Goal: Find specific page/section: Find specific page/section

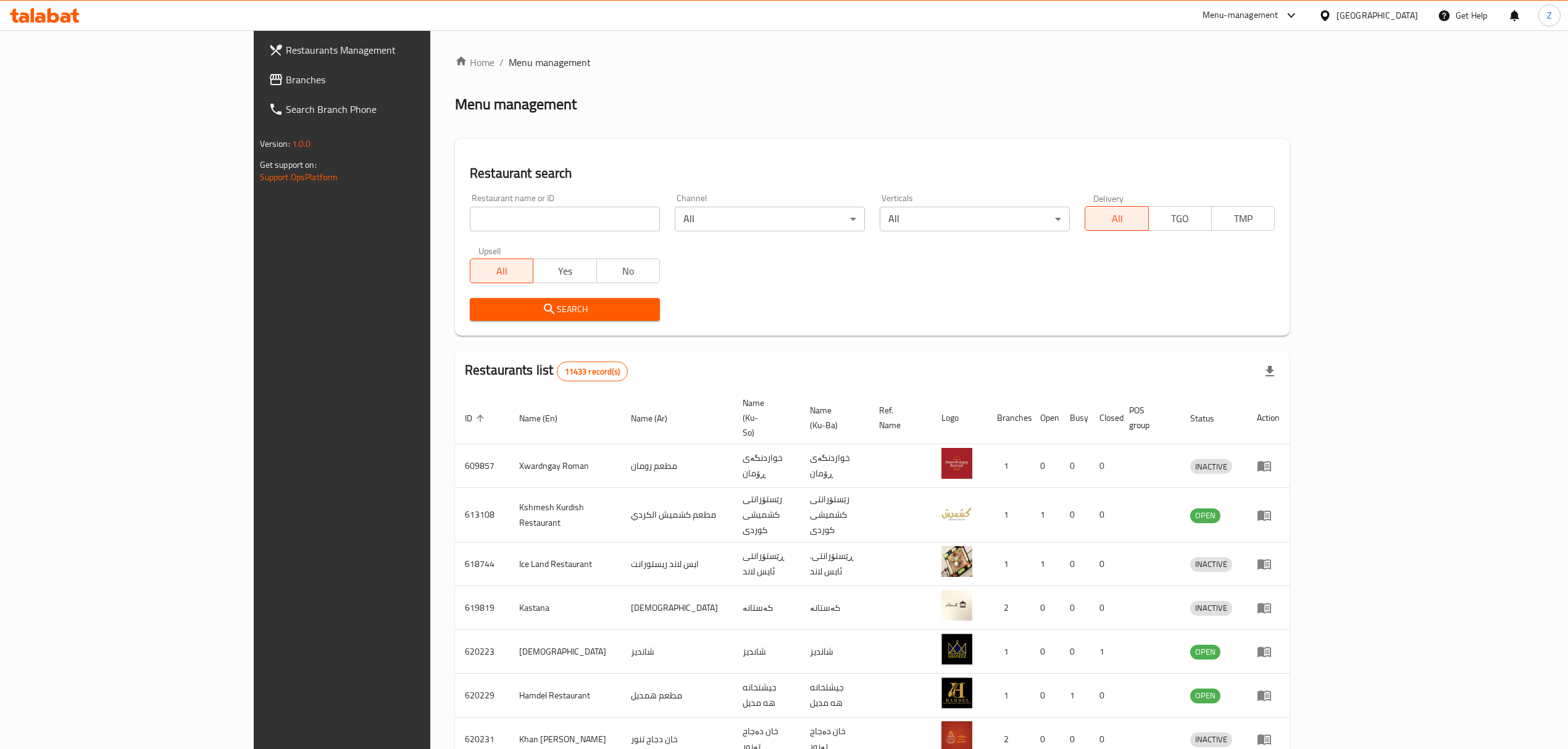
click at [478, 223] on input "search" at bounding box center [565, 219] width 190 height 25
click at [473, 223] on input "search" at bounding box center [565, 219] width 190 height 25
click at [470, 218] on input "search" at bounding box center [565, 219] width 190 height 25
click at [470, 213] on input "search" at bounding box center [565, 219] width 190 height 25
paste input "Turath AL Mandi Restaurants"
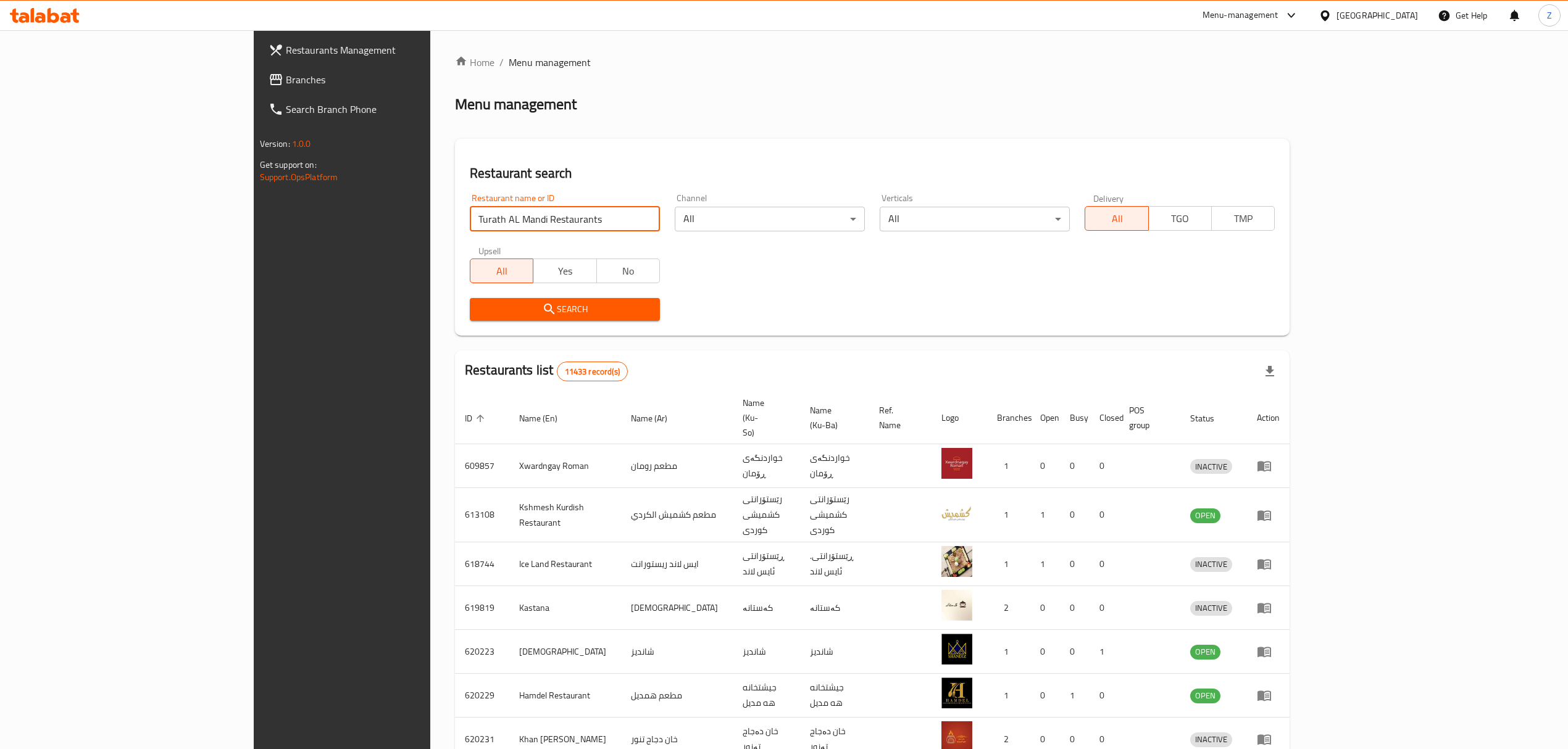
click button "Search" at bounding box center [565, 309] width 190 height 23
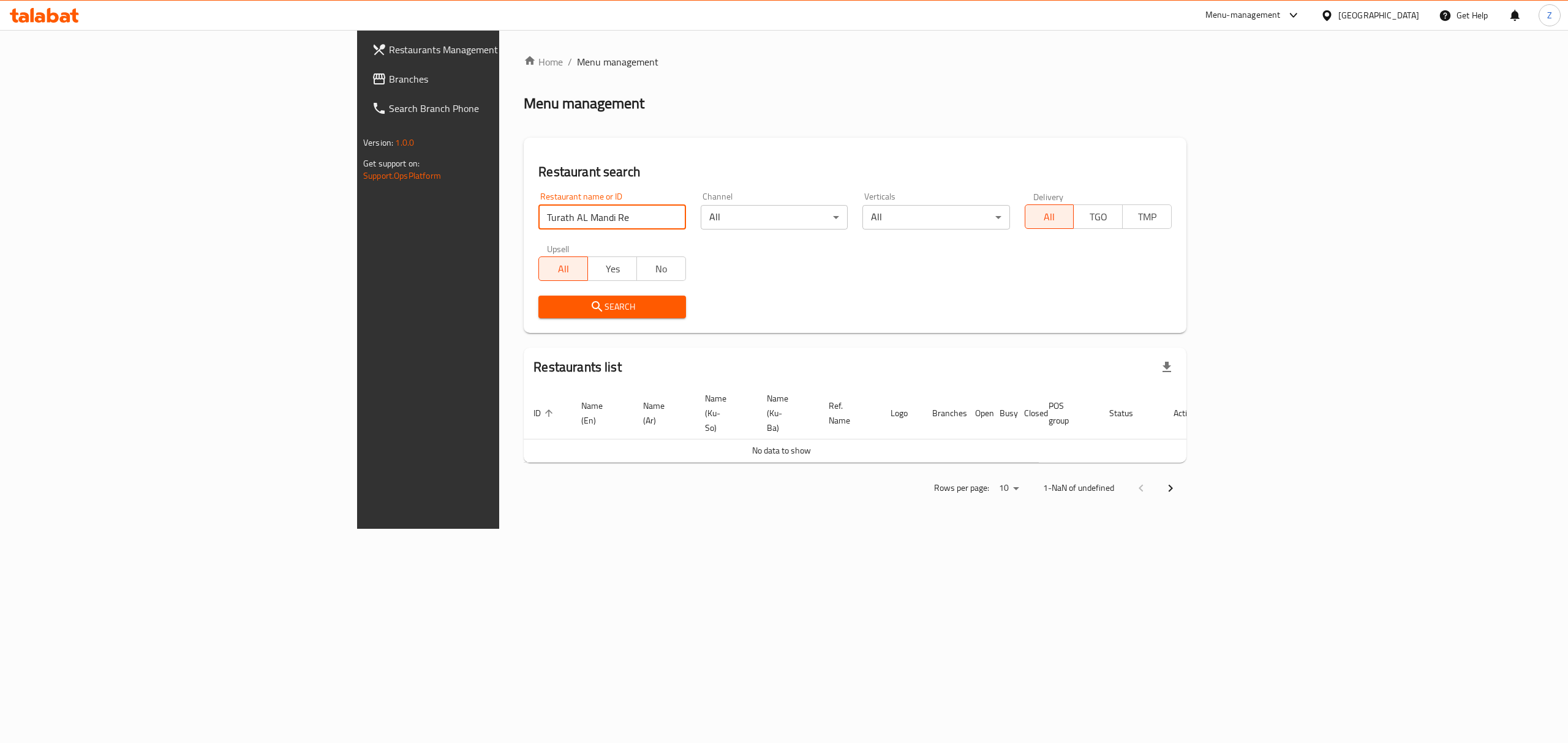
type input "Turath AL Mandi Re"
click button "Search" at bounding box center [612, 307] width 147 height 23
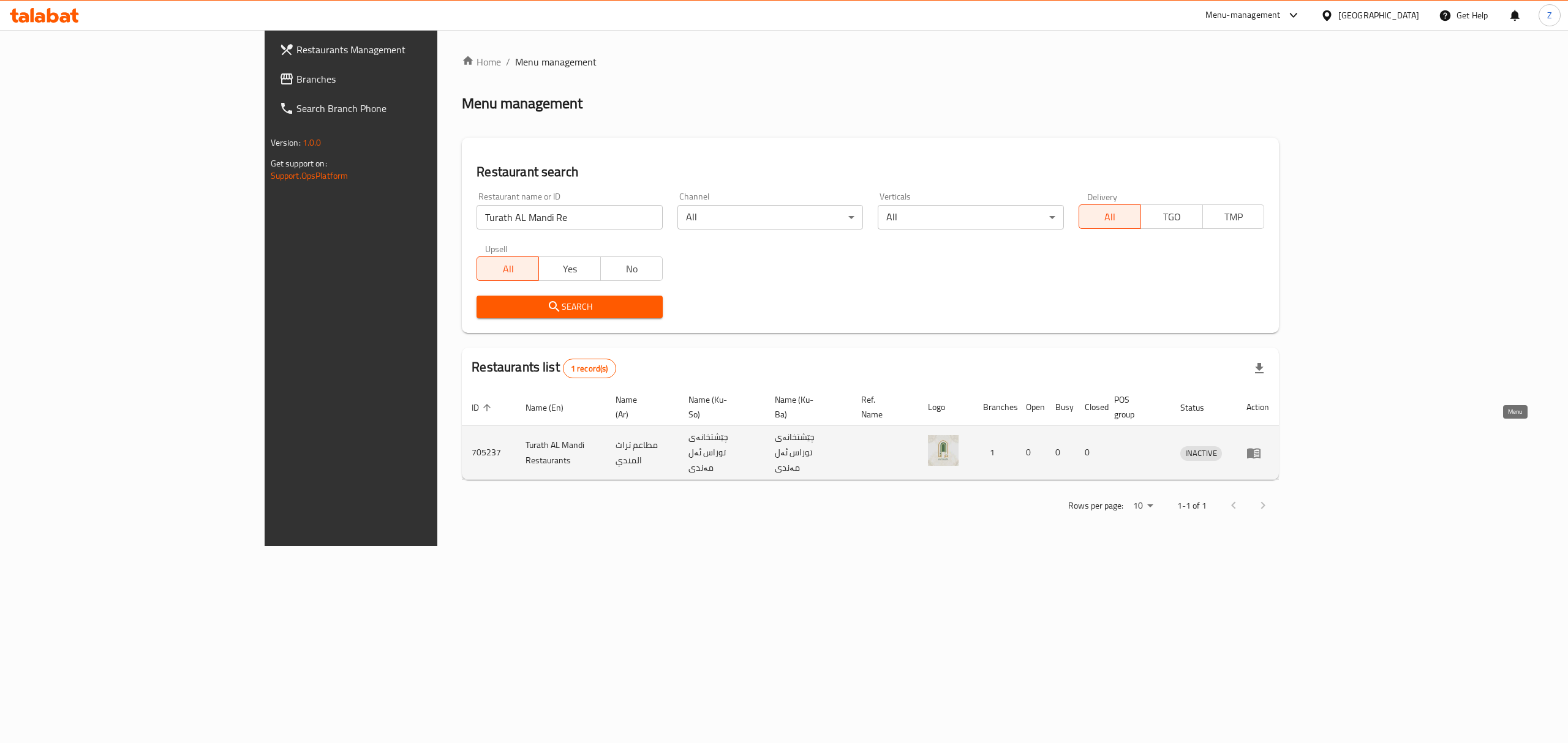
click at [1261, 448] on icon "enhanced table" at bounding box center [1254, 453] width 14 height 10
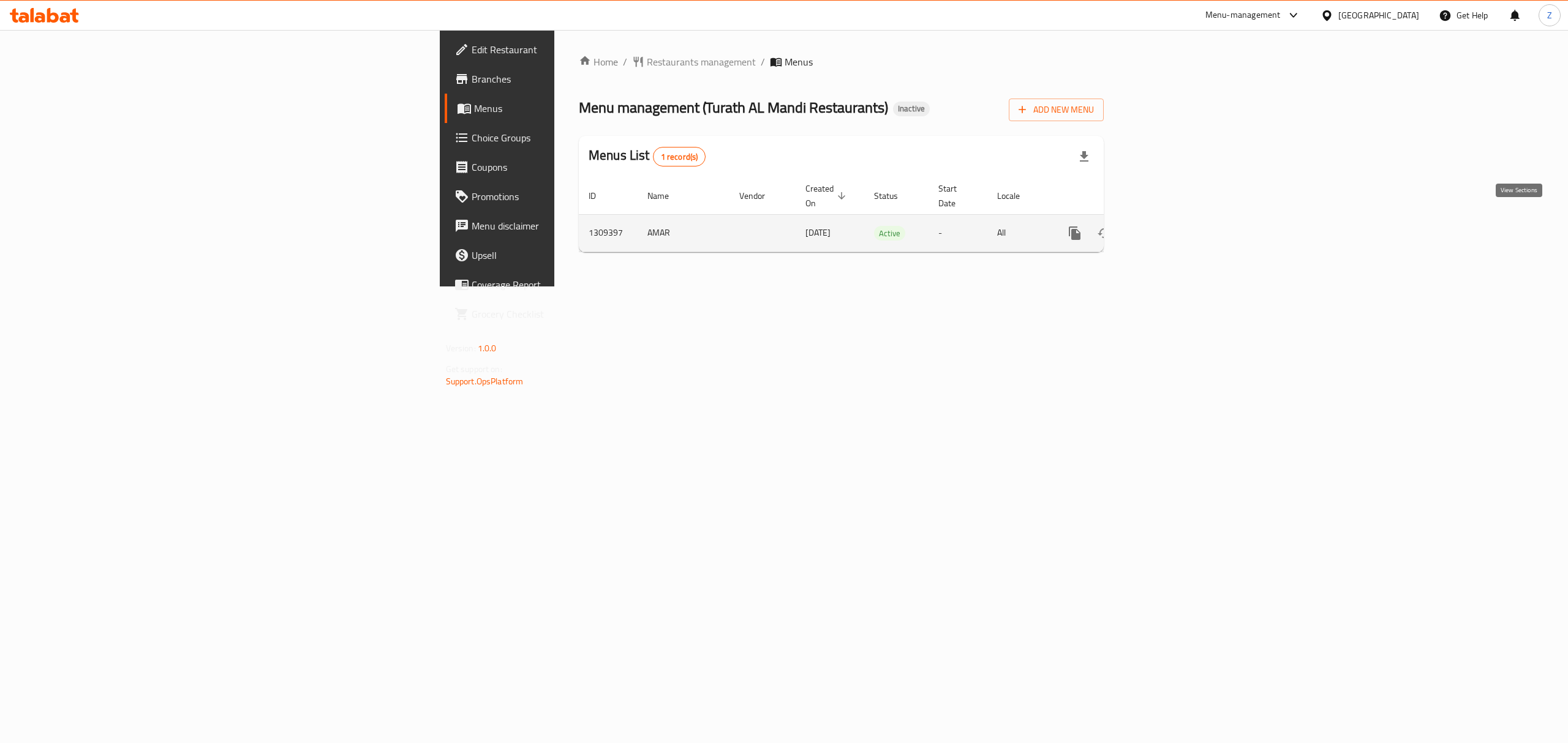
click at [1170, 226] on icon "enhanced table" at bounding box center [1163, 233] width 14 height 14
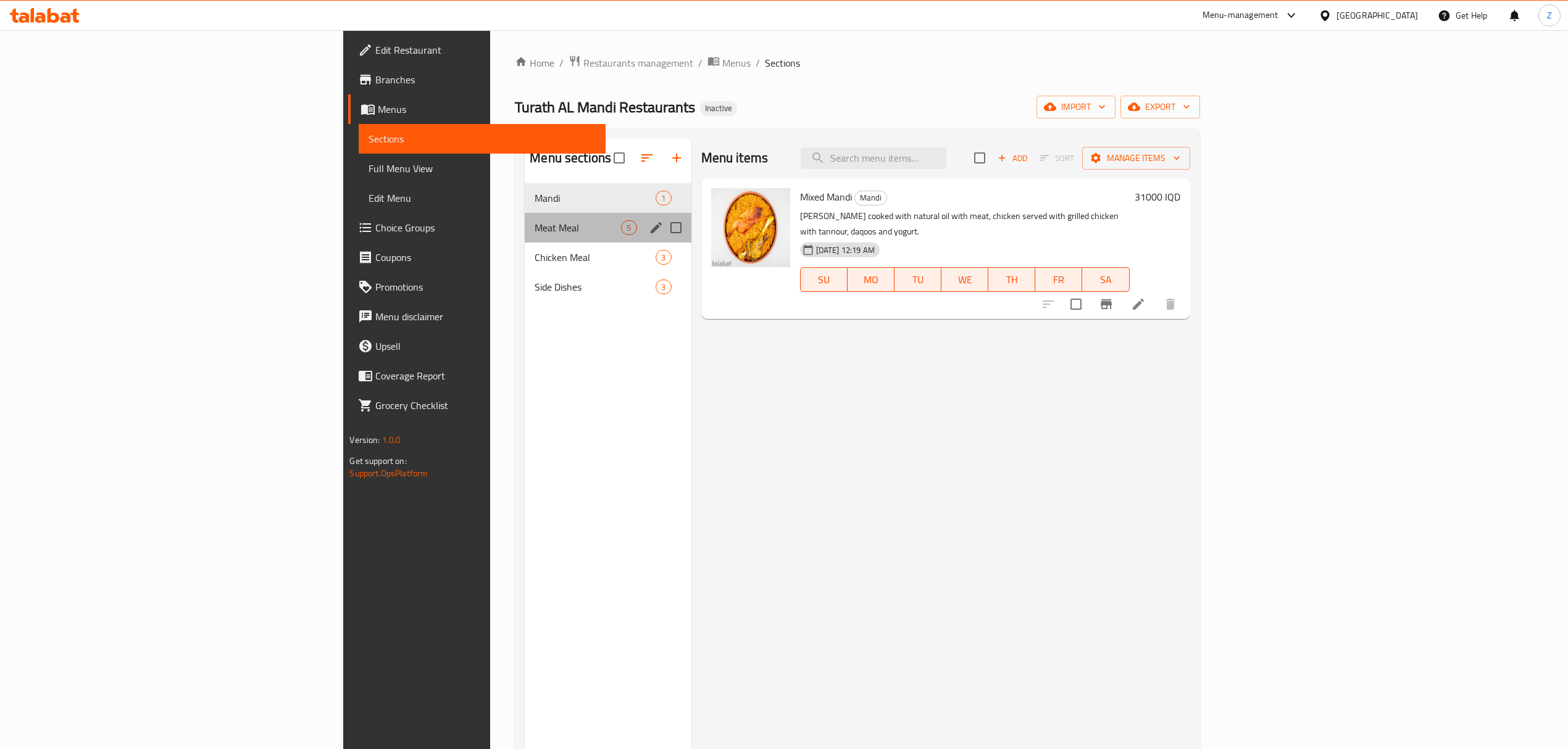
click at [525, 220] on div "Meat Meal 5" at bounding box center [608, 227] width 166 height 30
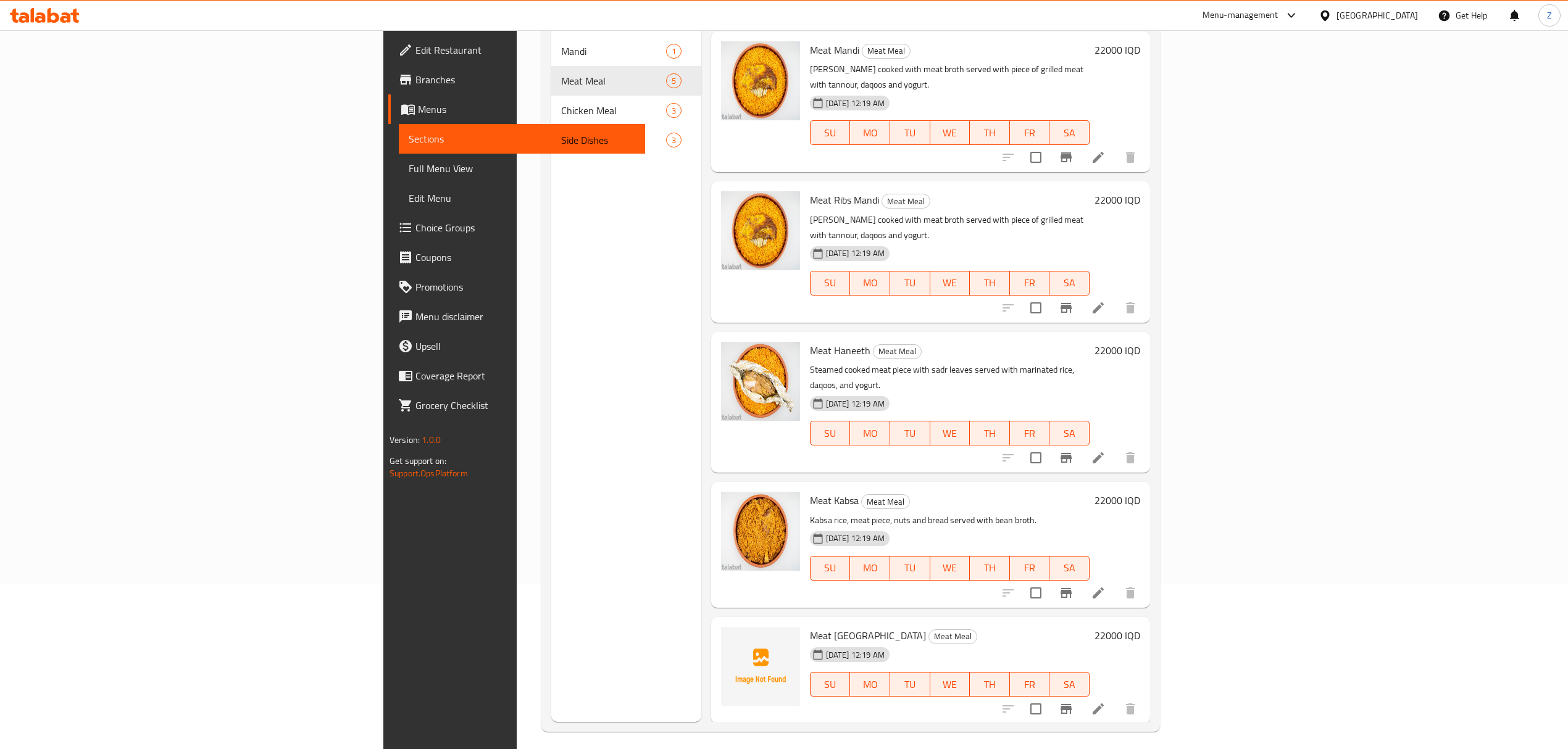
scroll to position [173, 0]
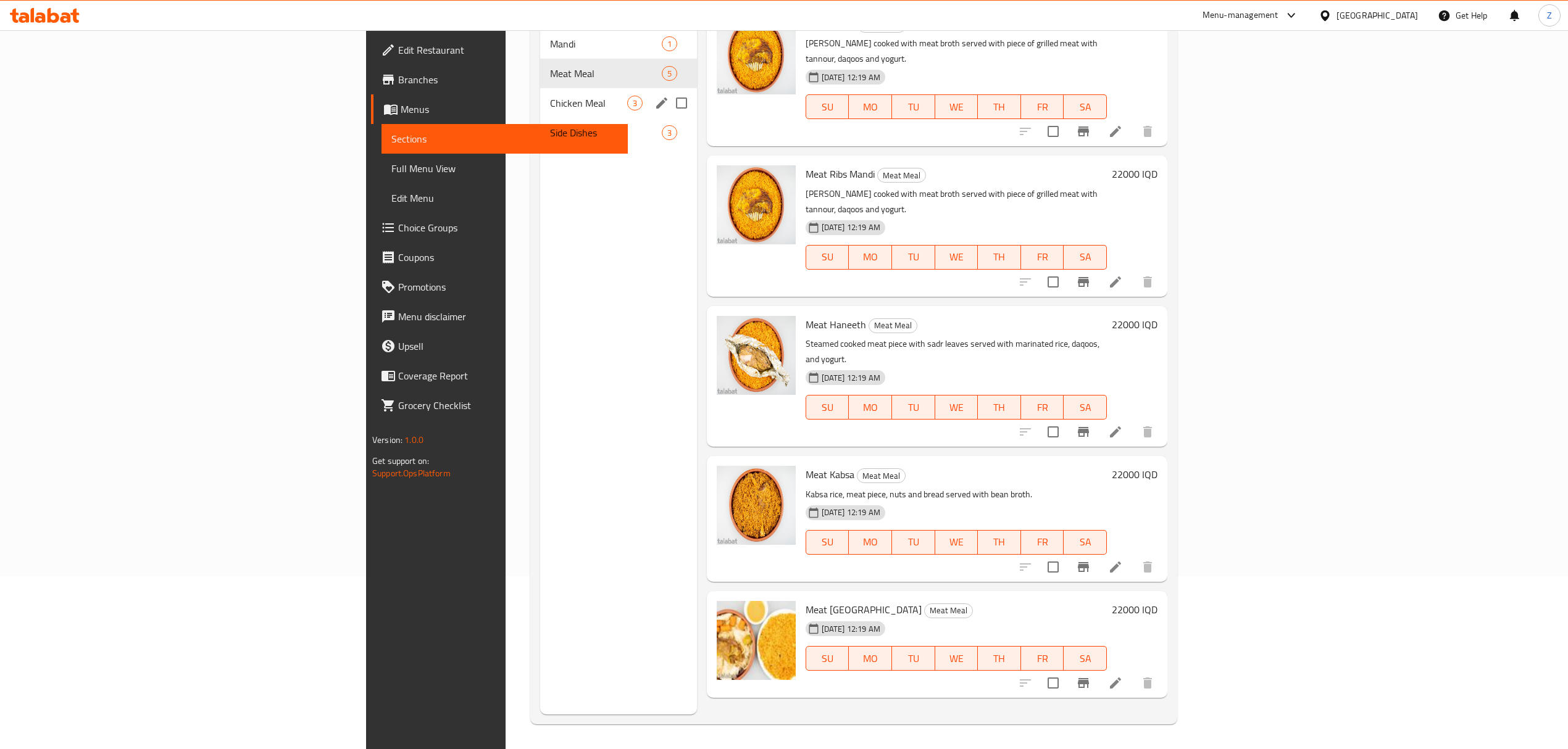
click at [540, 96] on div "Chicken Meal 3" at bounding box center [618, 103] width 157 height 30
